Goal: Task Accomplishment & Management: Use online tool/utility

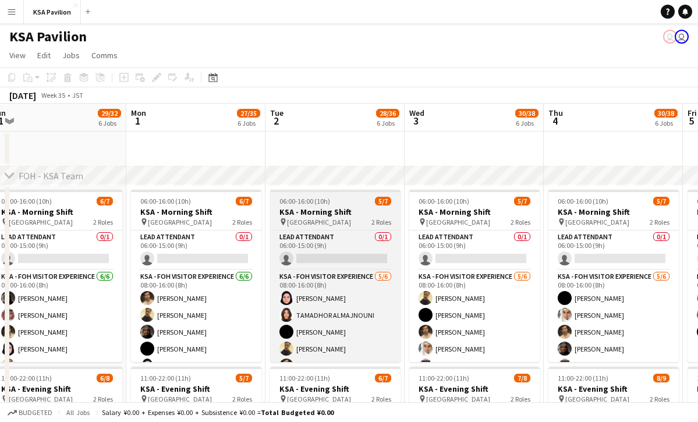
click at [369, 224] on div "pin Saudi Arabia Pavilion 2 Roles" at bounding box center [335, 221] width 130 height 9
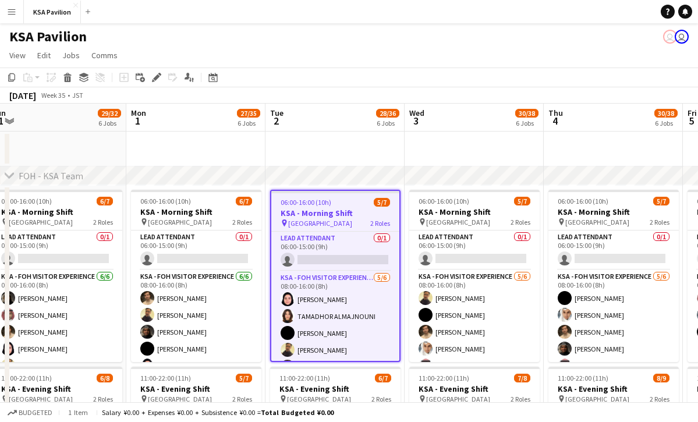
click at [342, 133] on app-date-cell at bounding box center [334, 148] width 139 height 35
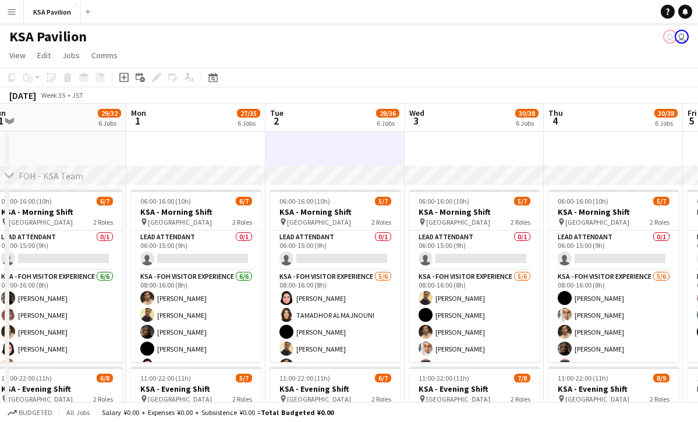
click at [323, 62] on app-page-menu "View Day view expanded Day view collapsed Month view Date picker Jump to today …" at bounding box center [349, 56] width 698 height 22
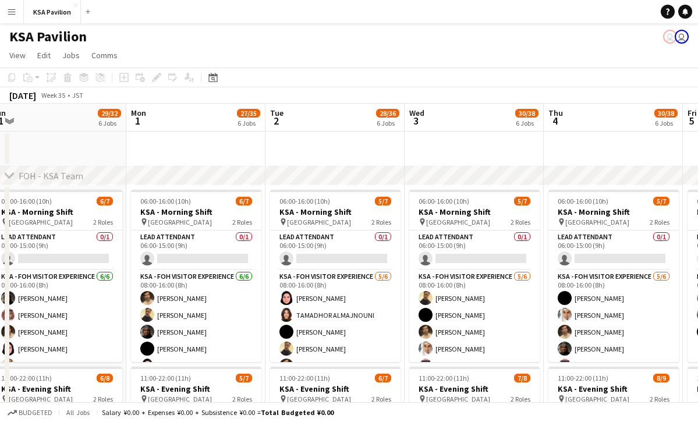
click at [571, 40] on app-user-avatar "user" at bounding box center [670, 37] width 14 height 14
click at [571, 38] on app-user-avatar "user" at bounding box center [681, 37] width 14 height 14
click at [571, 39] on app-user-avatar "user" at bounding box center [670, 37] width 14 height 14
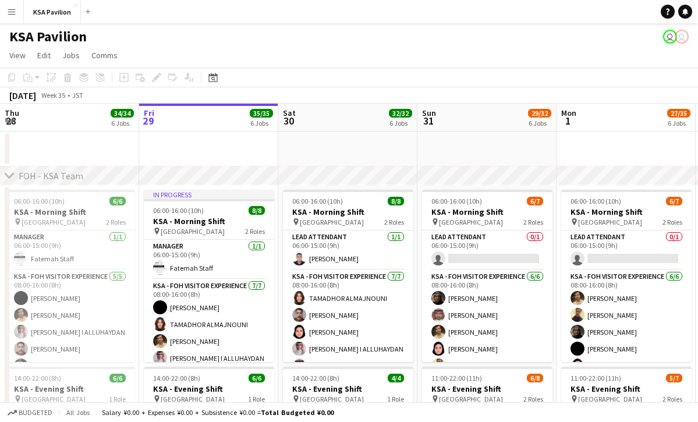
click at [682, 36] on app-user-avatar "user" at bounding box center [681, 37] width 14 height 14
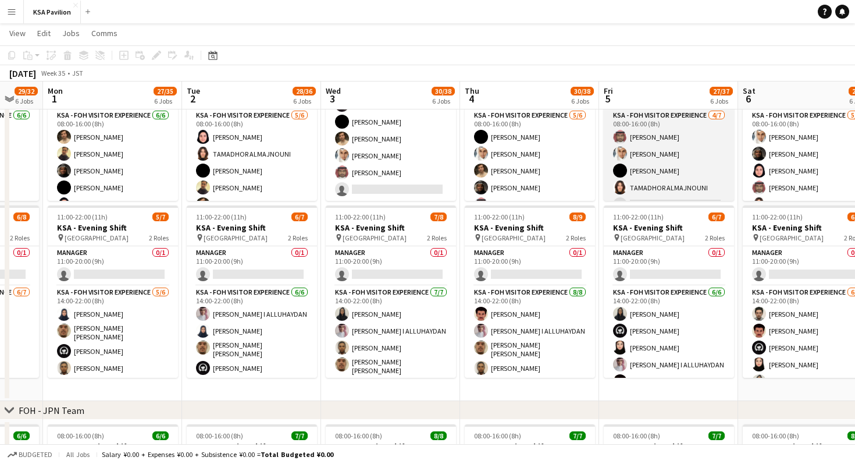
scroll to position [49, 0]
